Goal: Find specific page/section: Find specific page/section

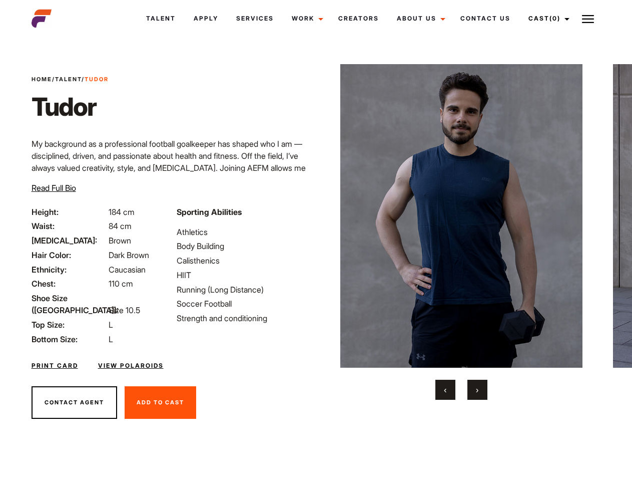
click at [547, 19] on link "Cast (0)" at bounding box center [548, 18] width 56 height 27
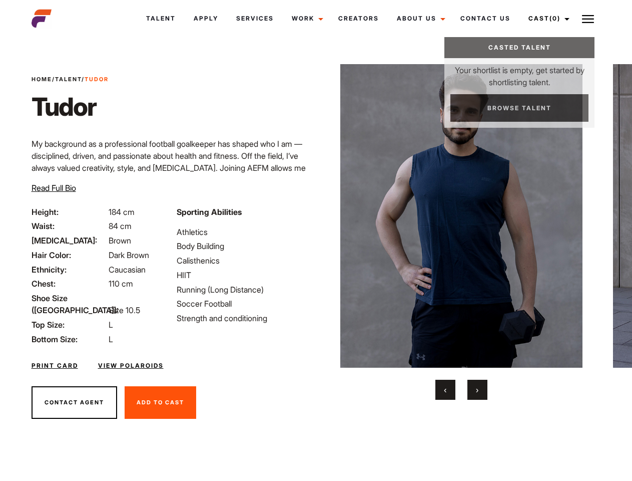
click at [588, 19] on img at bounding box center [588, 19] width 12 height 12
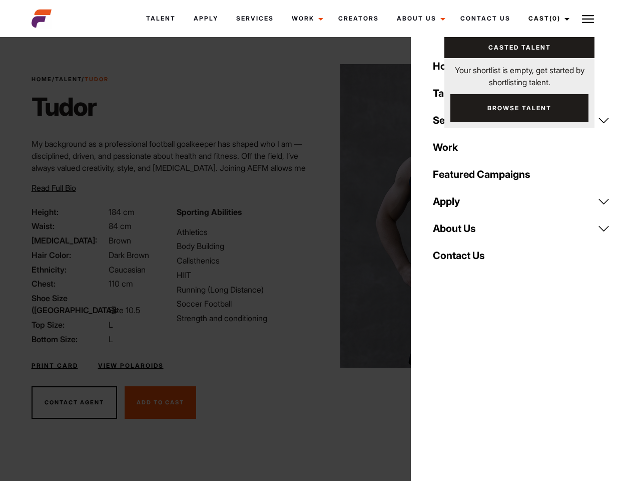
click at [461, 232] on img at bounding box center [462, 215] width 243 height 303
click at [316, 216] on div "Sporting Abilities Athletics Body Building Calisthenics HIIT Running (Long Dist…" at bounding box center [243, 275] width 145 height 139
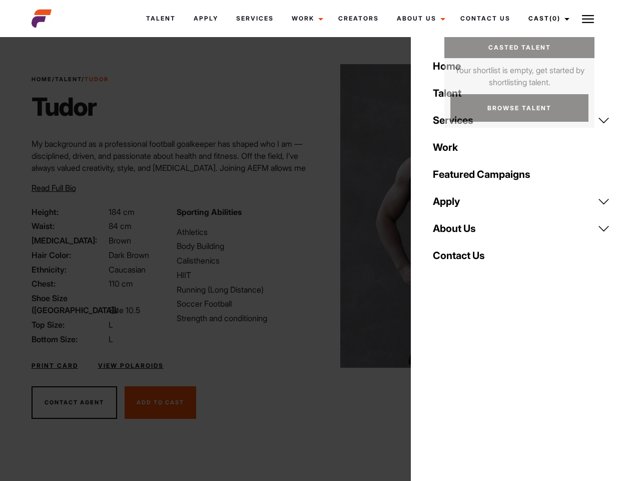
click at [446, 390] on button "‹" at bounding box center [446, 390] width 20 height 20
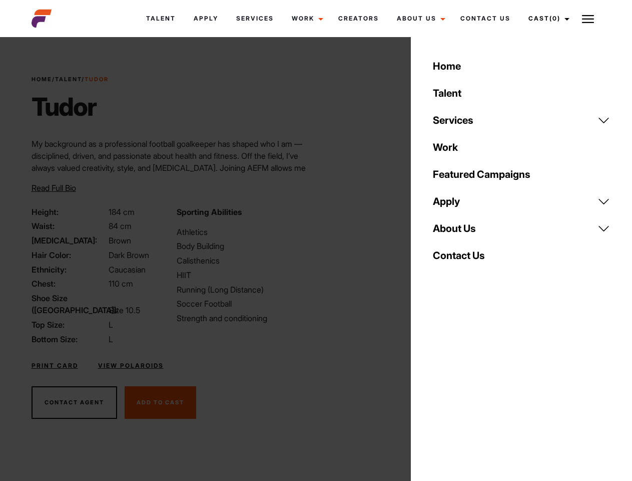
click at [478, 390] on button "›" at bounding box center [478, 390] width 20 height 20
